Goal: Task Accomplishment & Management: Manage account settings

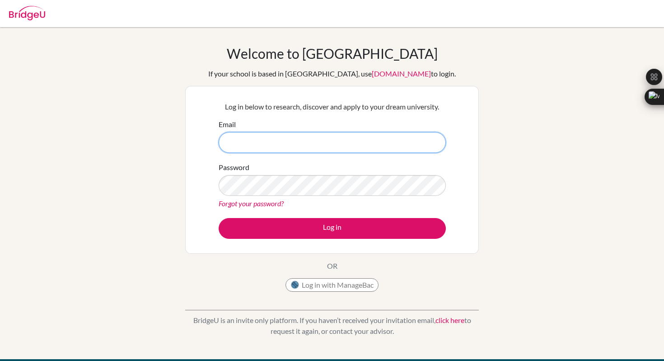
click at [253, 141] on input "Email" at bounding box center [332, 142] width 227 height 21
type input "[EMAIL_ADDRESS][DOMAIN_NAME]"
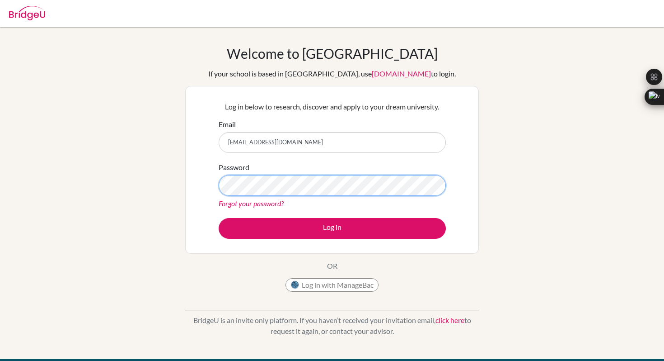
click at [219, 218] on button "Log in" at bounding box center [332, 228] width 227 height 21
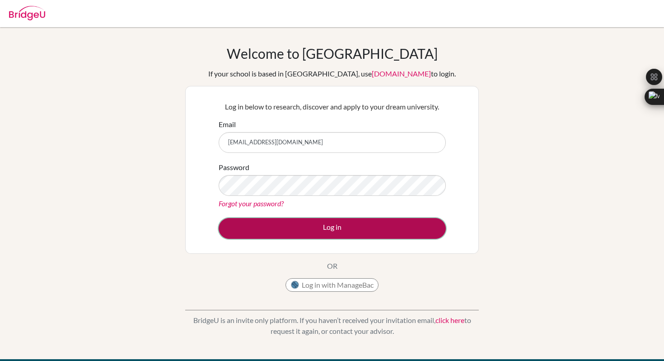
click at [367, 220] on button "Log in" at bounding box center [332, 228] width 227 height 21
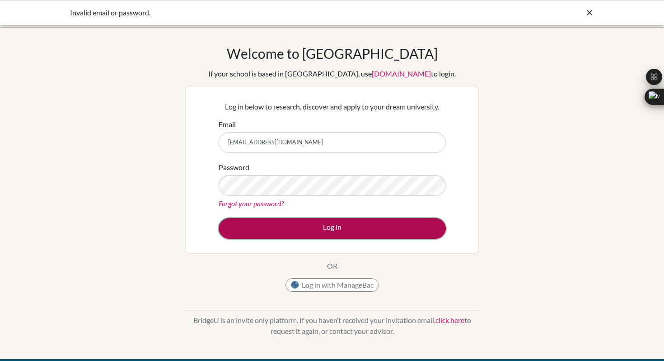
drag, startPoint x: 0, startPoint y: 0, endPoint x: 366, endPoint y: 217, distance: 426.1
click at [366, 218] on button "Log in" at bounding box center [332, 228] width 227 height 21
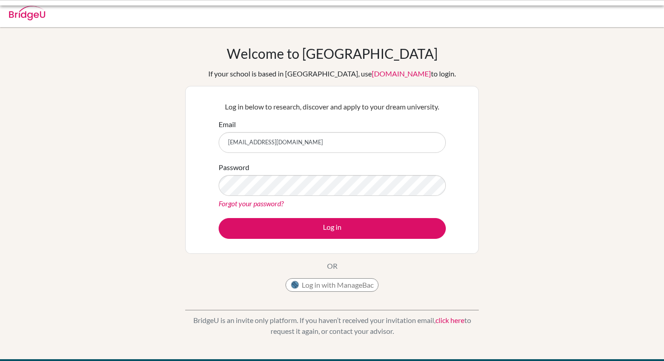
click at [278, 171] on div "Password Forgot your password?" at bounding box center [332, 185] width 227 height 47
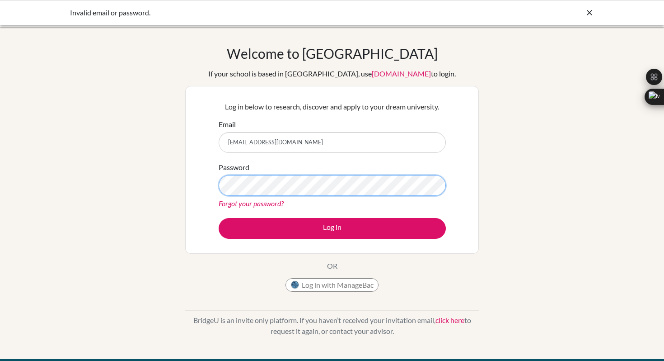
click at [219, 218] on button "Log in" at bounding box center [332, 228] width 227 height 21
click at [321, 284] on button "Log in with ManageBac" at bounding box center [332, 285] width 93 height 14
